Goal: Information Seeking & Learning: Learn about a topic

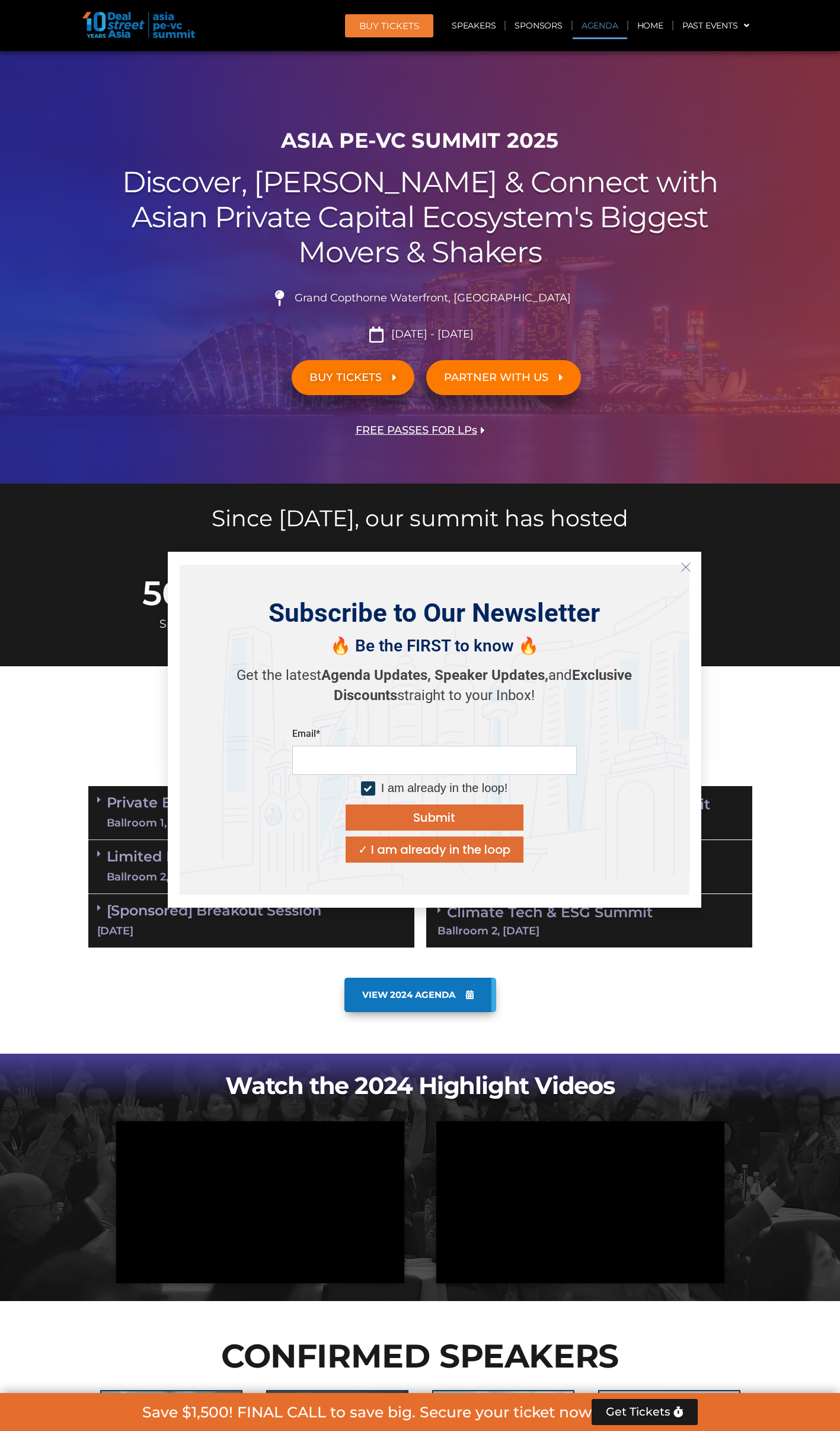
click at [637, 319] on icon "Close" at bounding box center [686, 567] width 11 height 11
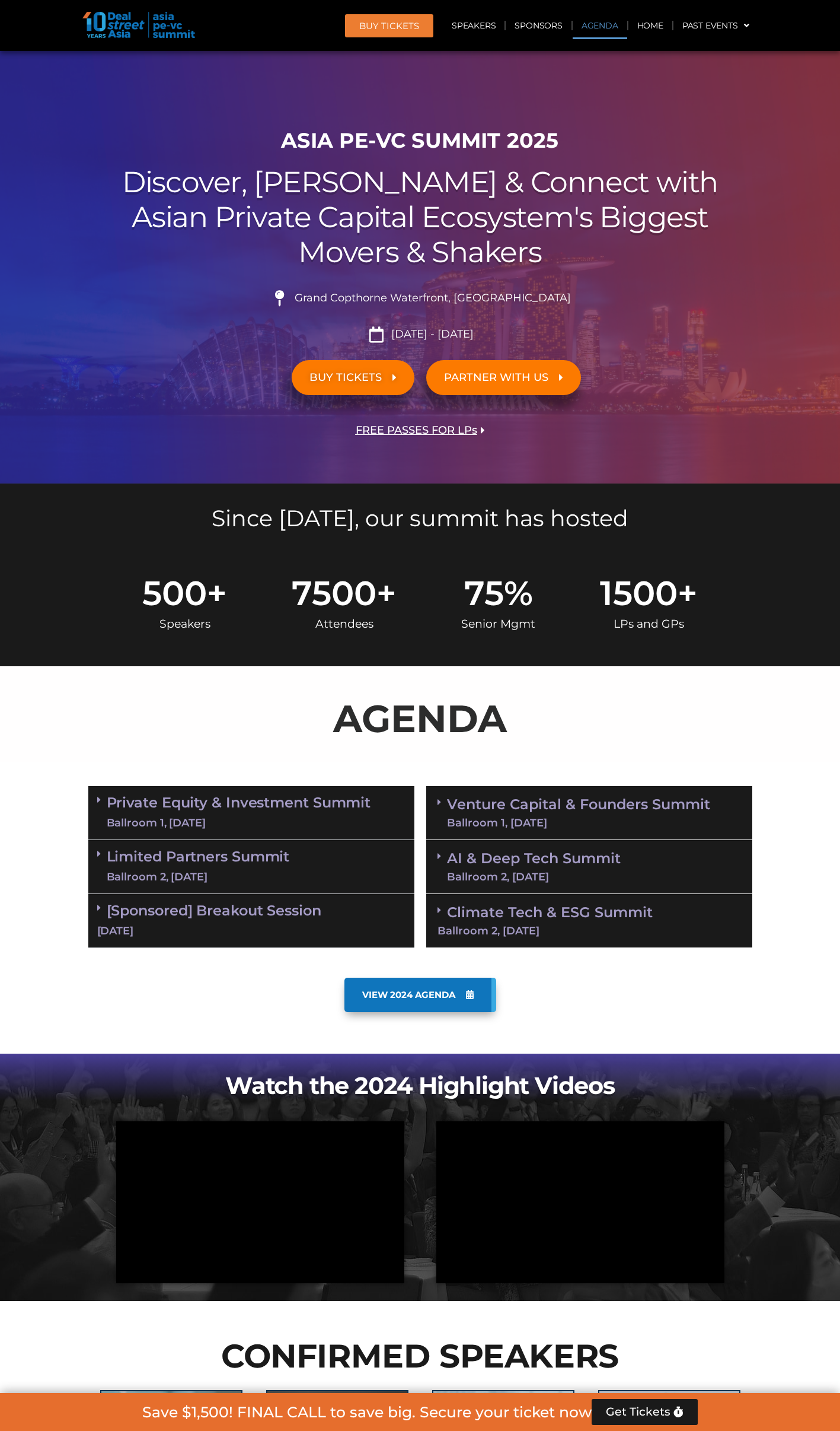
click at [346, 319] on link "Private Equity & Investment Summit Ballroom 1, [DATE]" at bounding box center [239, 812] width 265 height 35
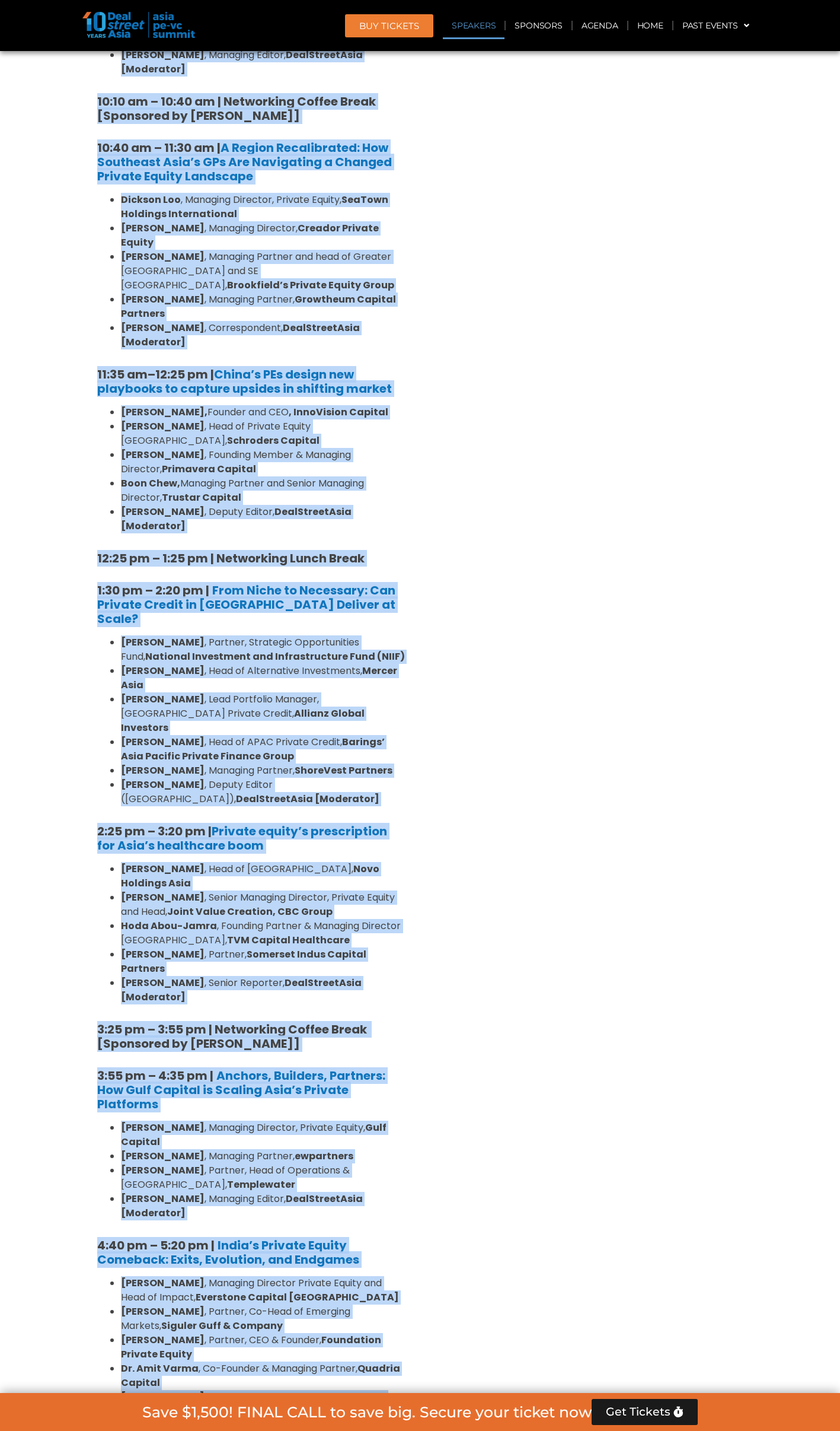
scroll to position [1277, 0]
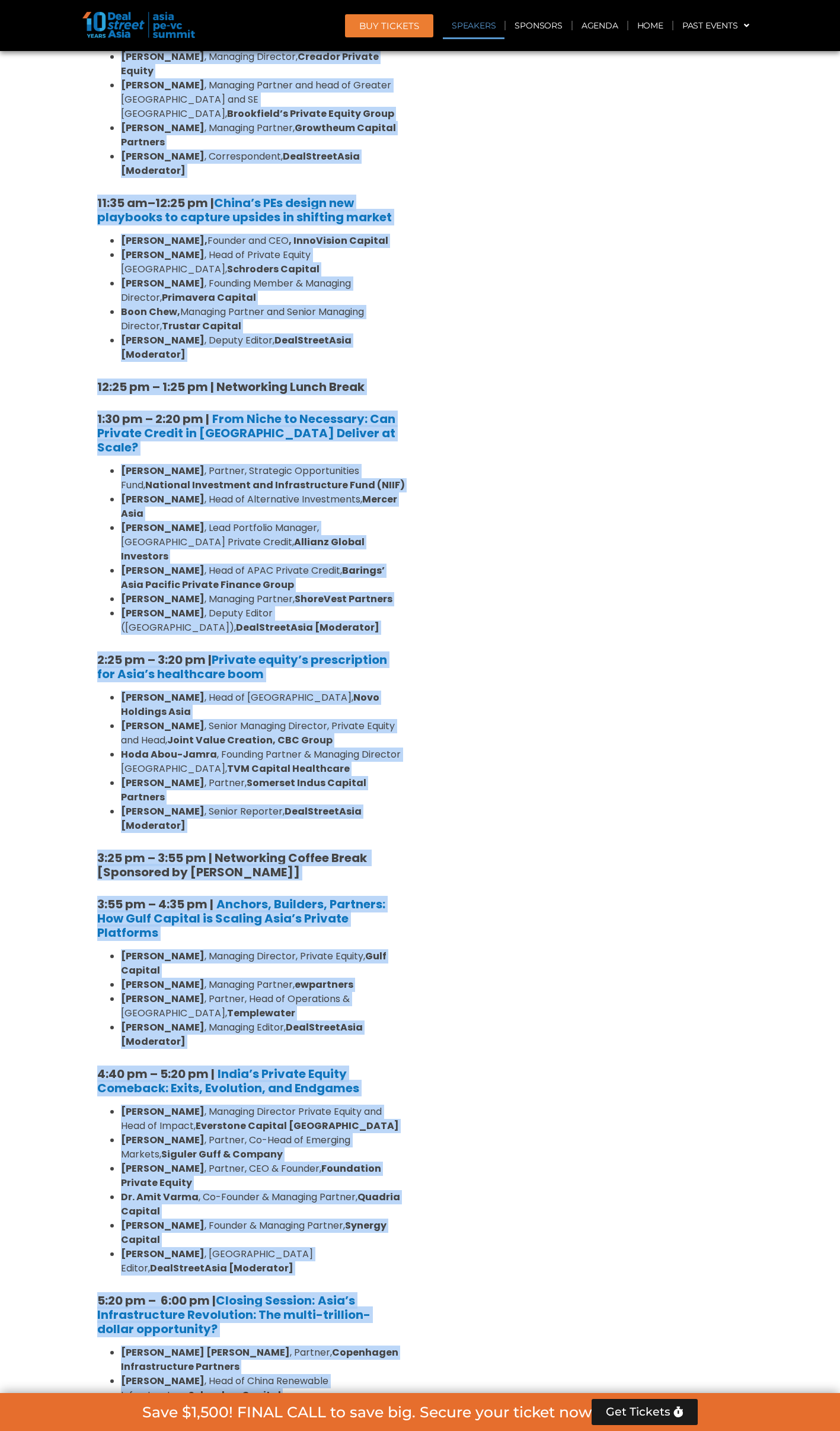
drag, startPoint x: 95, startPoint y: 866, endPoint x: 198, endPoint y: 1262, distance: 409.2
click at [198, 319] on div "8:00 am – 9:00 am | Registration & Networking Coffee [Sponsored by [PERSON_NAME…" at bounding box center [252, 521] width 326 height 1916
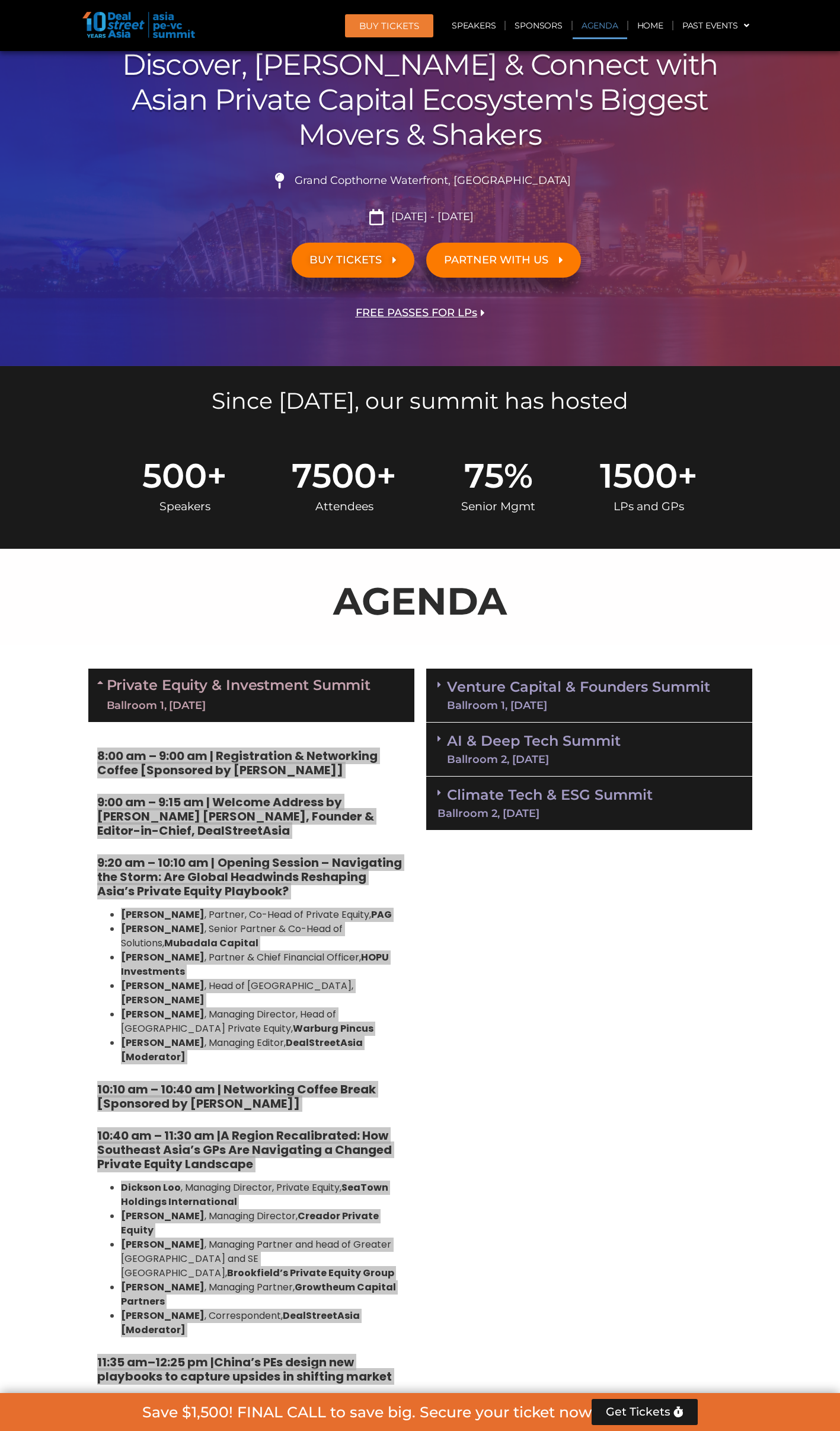
scroll to position [118, 0]
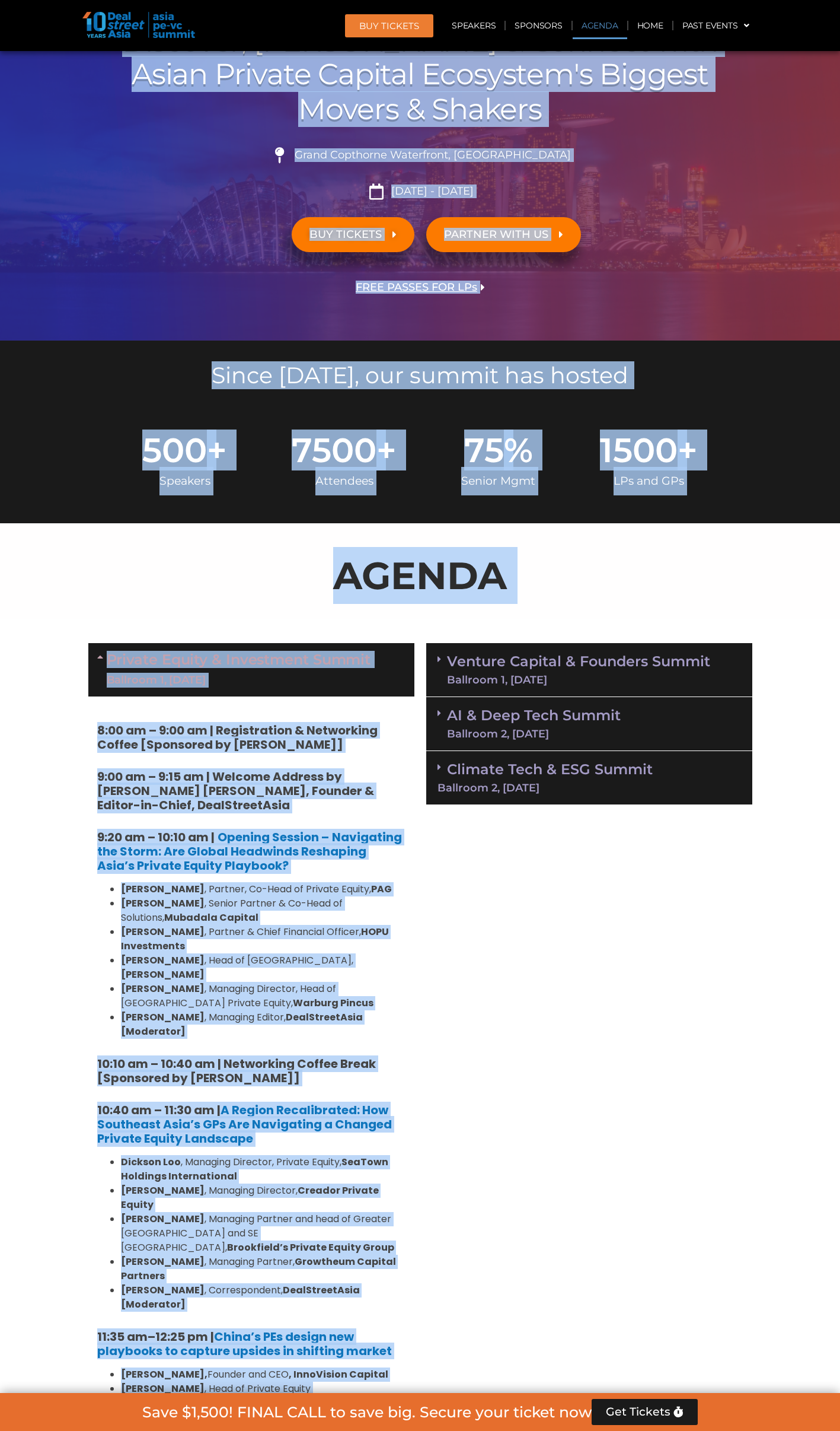
scroll to position [0, 0]
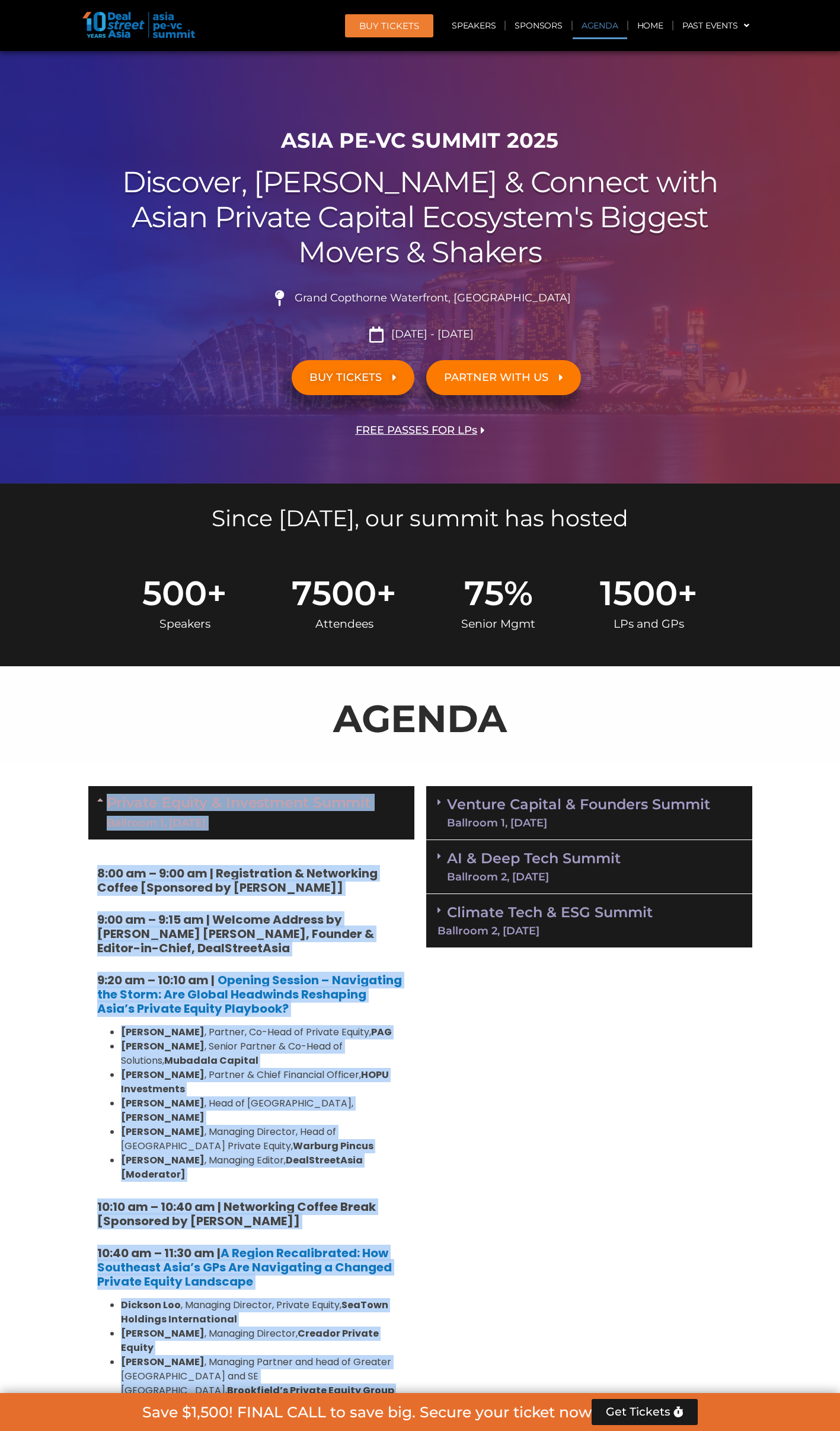
drag, startPoint x: 392, startPoint y: 1067, endPoint x: 85, endPoint y: 798, distance: 408.2
copy div "Loremip Dolors & Ametconsec Adipis Elitsedd 8, 89 Eius 2:23 te – 5:20 in | Utla…"
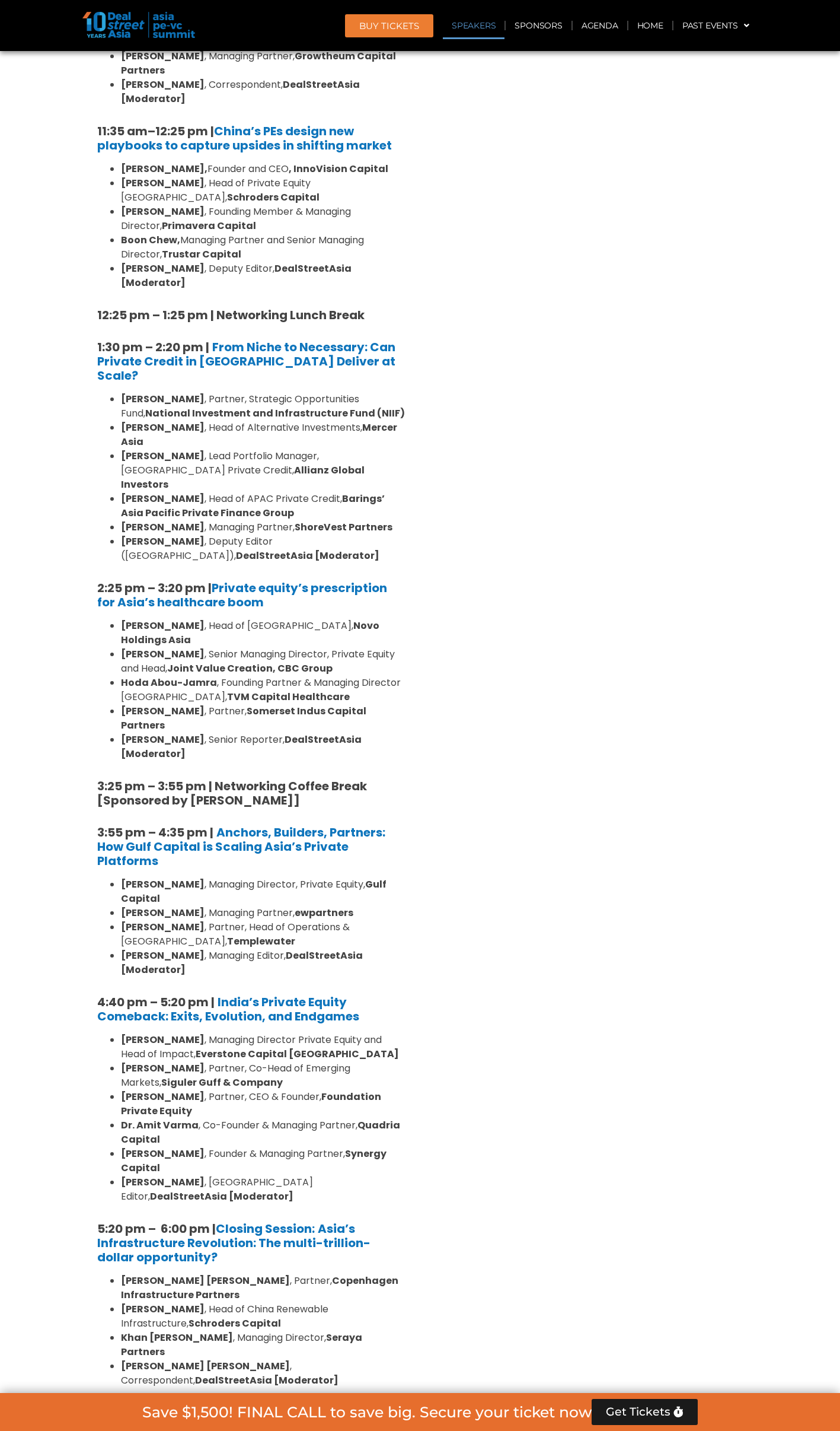
scroll to position [1365, 0]
